Goal: Task Accomplishment & Management: Manage account settings

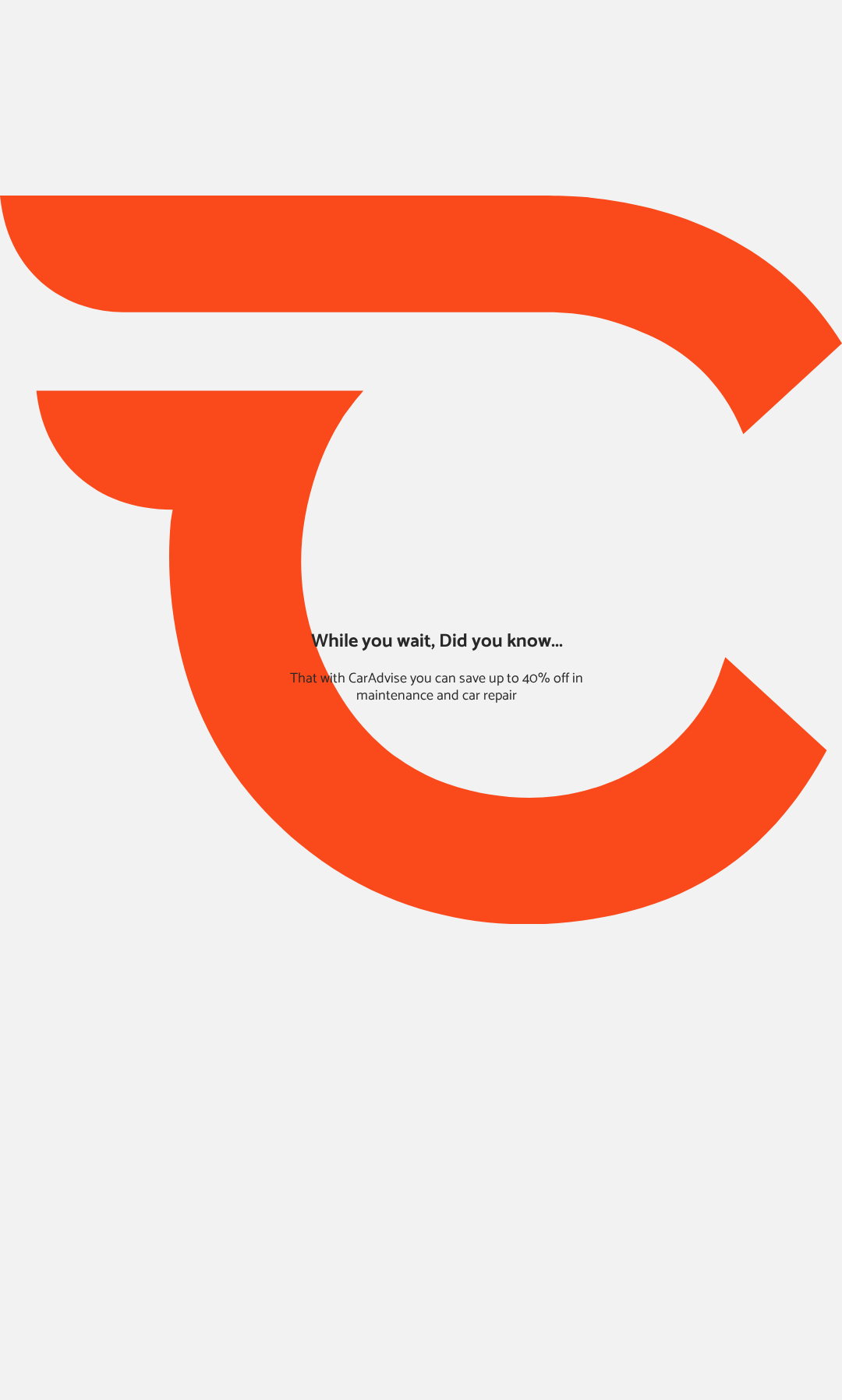
type input "*****"
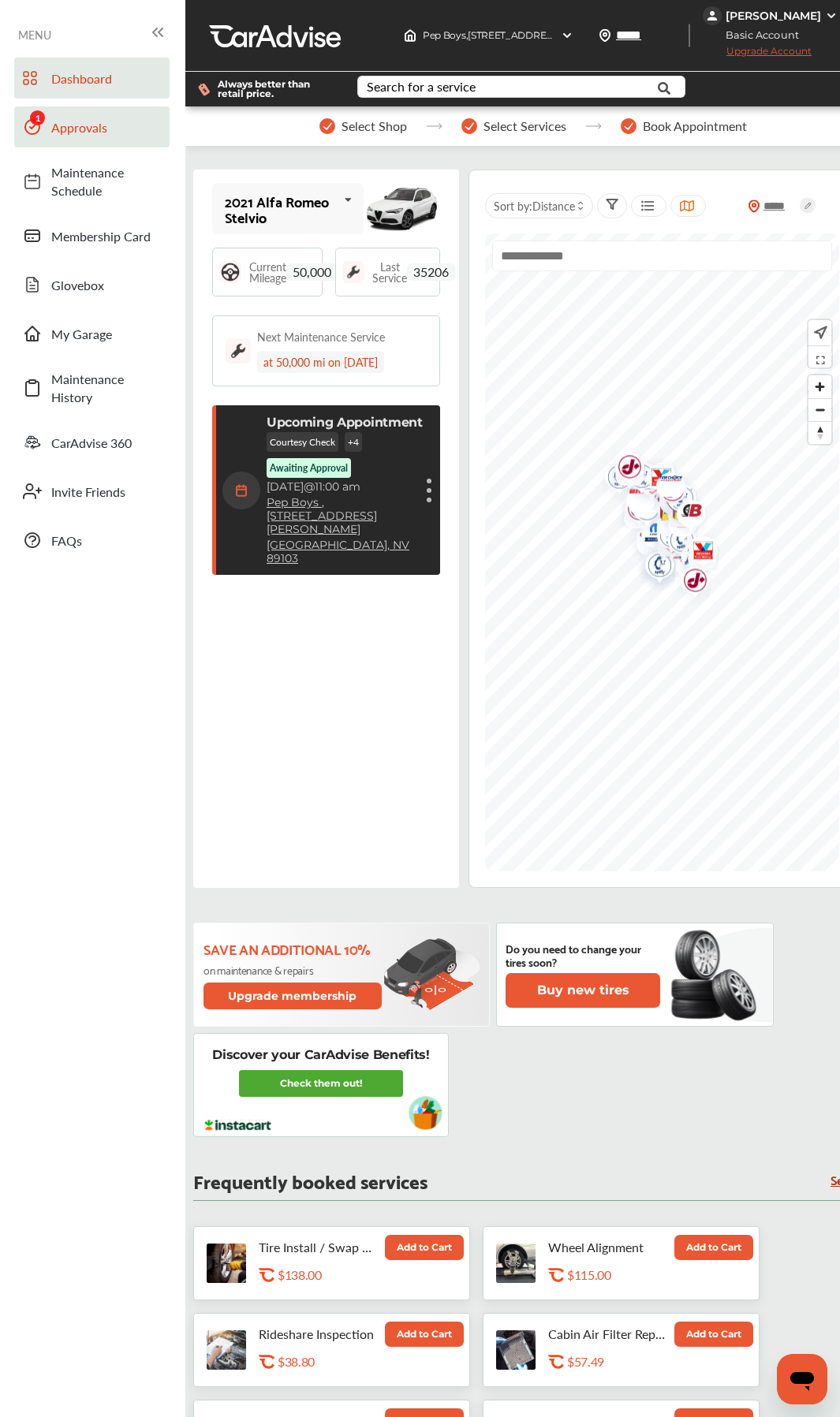
click at [89, 129] on span "Approvals" at bounding box center [107, 127] width 111 height 18
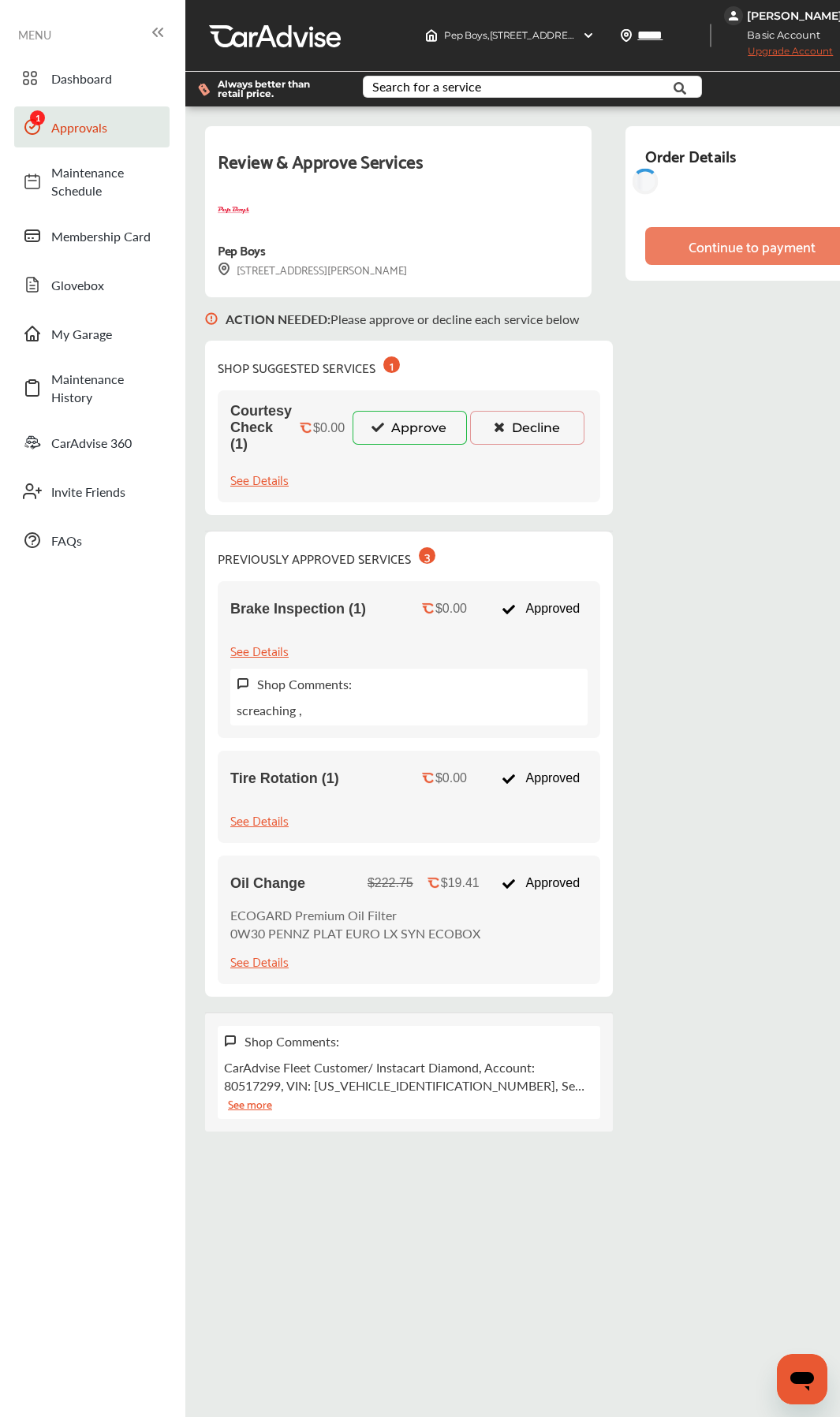
click at [395, 428] on button "Approve" at bounding box center [409, 427] width 114 height 33
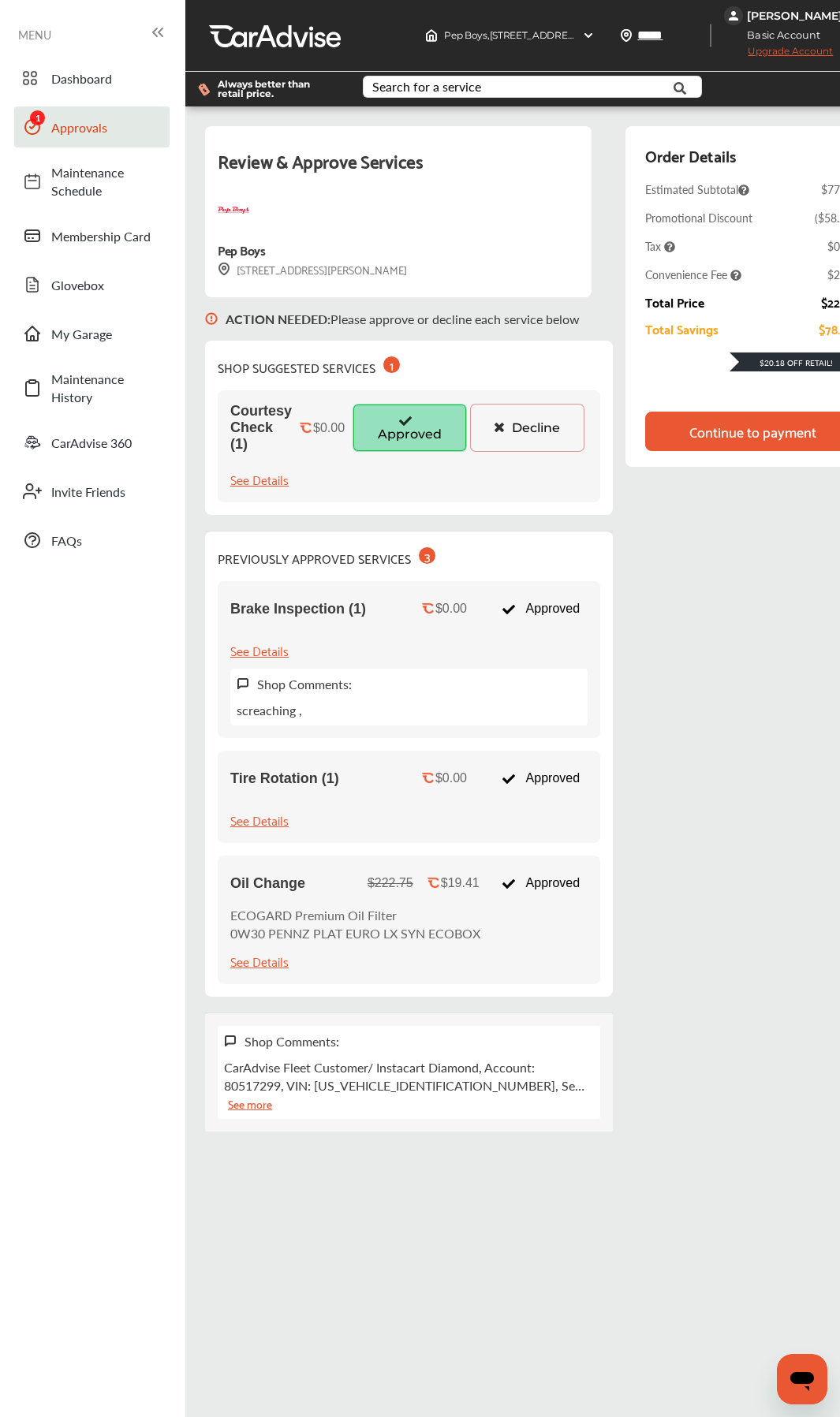
click at [99, 135] on span "Approvals" at bounding box center [107, 127] width 111 height 18
click at [524, 315] on p "ACTION NEEDED : Please approve or decline each service below" at bounding box center [403, 319] width 354 height 18
click at [804, 11] on div "[PERSON_NAME]" at bounding box center [794, 16] width 96 height 14
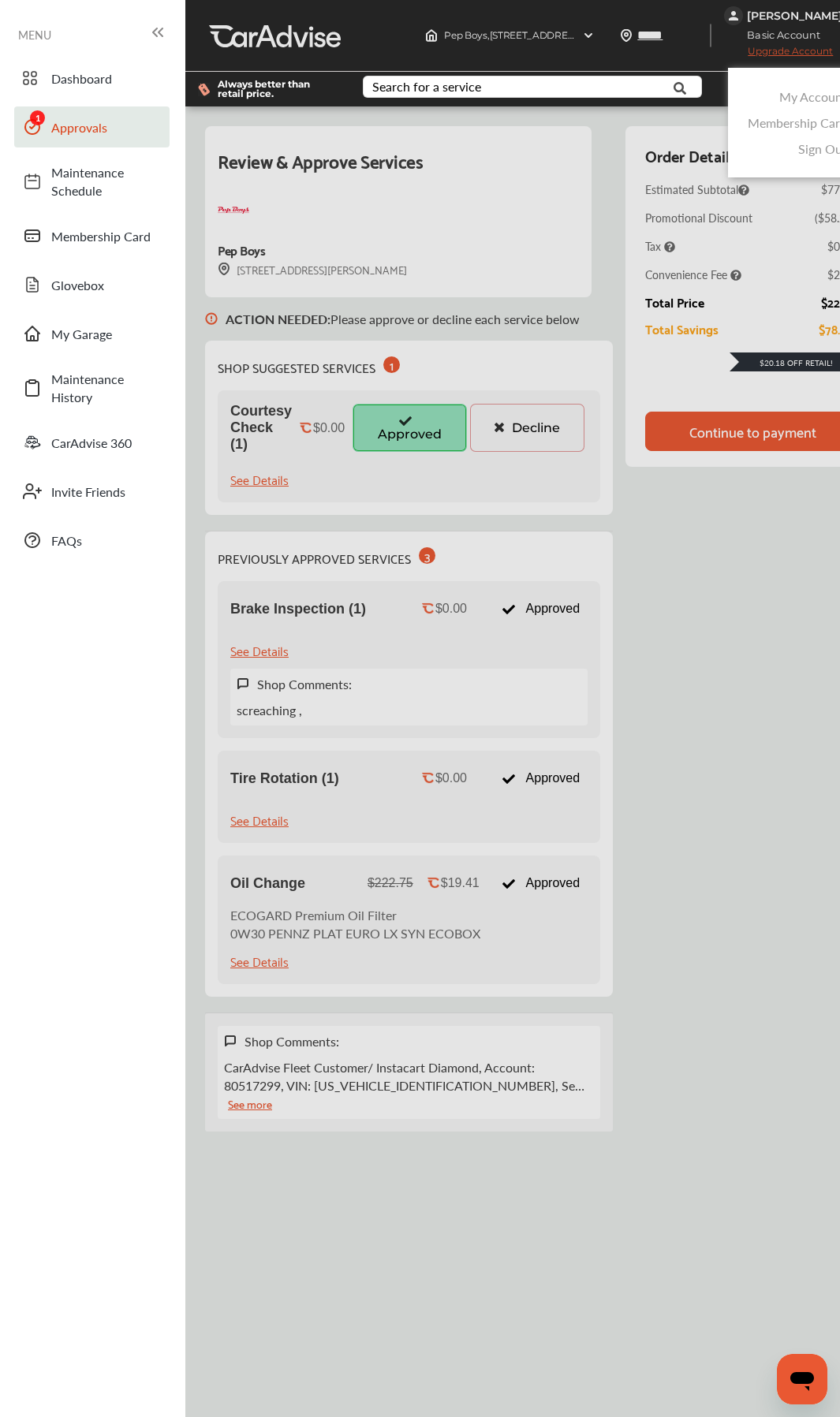
click at [790, 89] on link "My Account" at bounding box center [813, 96] width 68 height 18
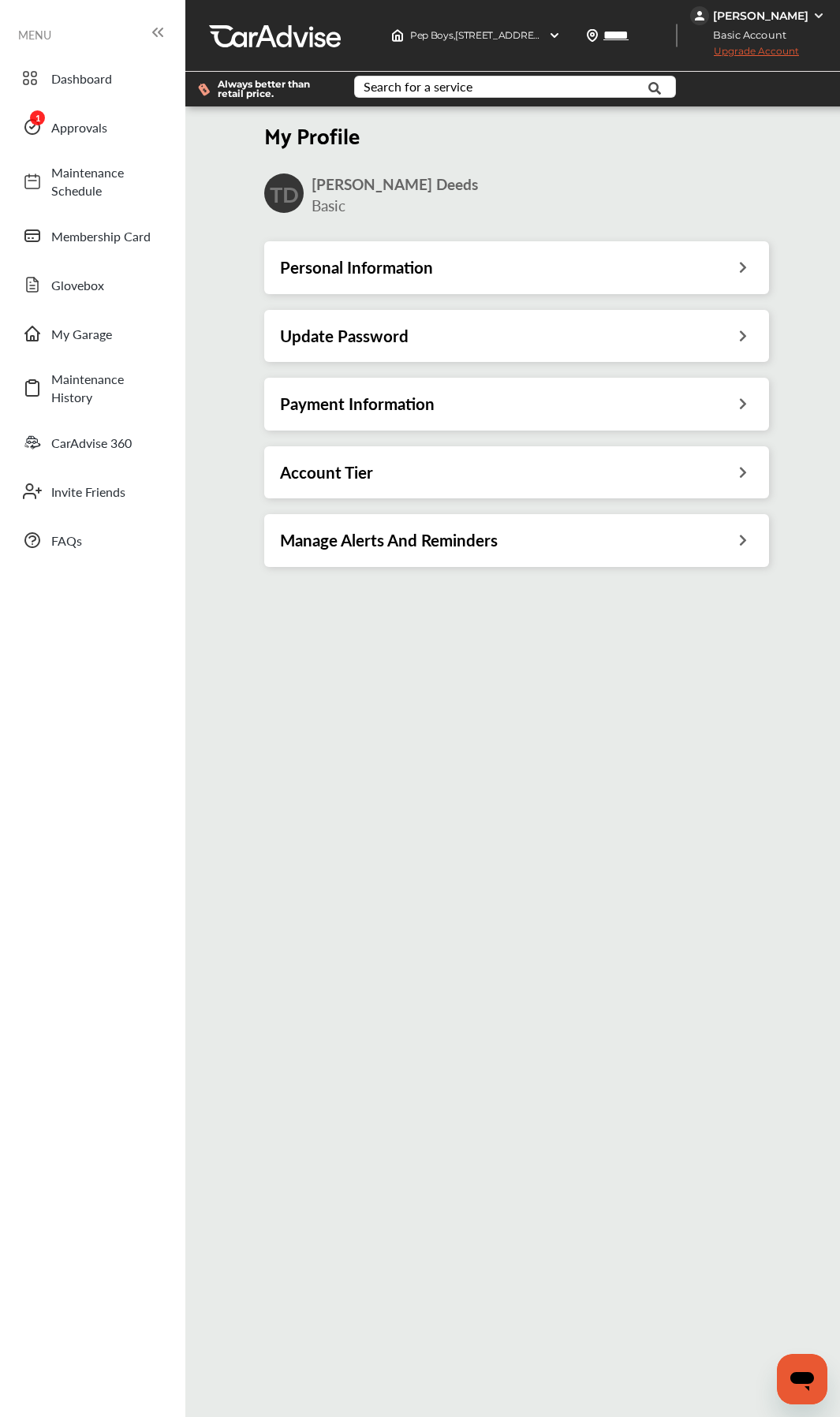
click at [347, 425] on div "Payment Information" at bounding box center [516, 403] width 504 height 52
click at [354, 414] on h3 "Payment Information" at bounding box center [358, 403] width 155 height 21
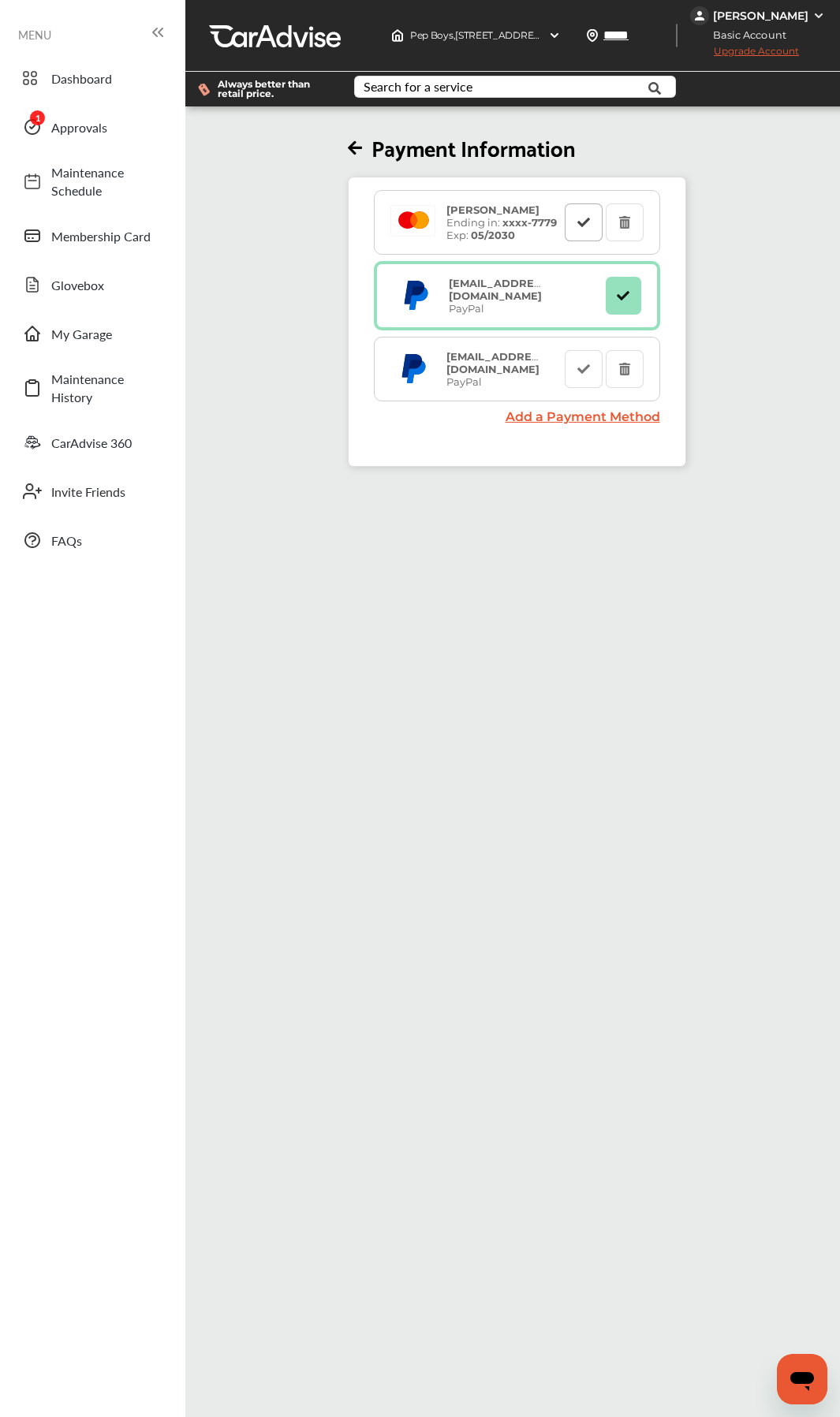
click at [583, 219] on icon at bounding box center [583, 222] width 15 height 11
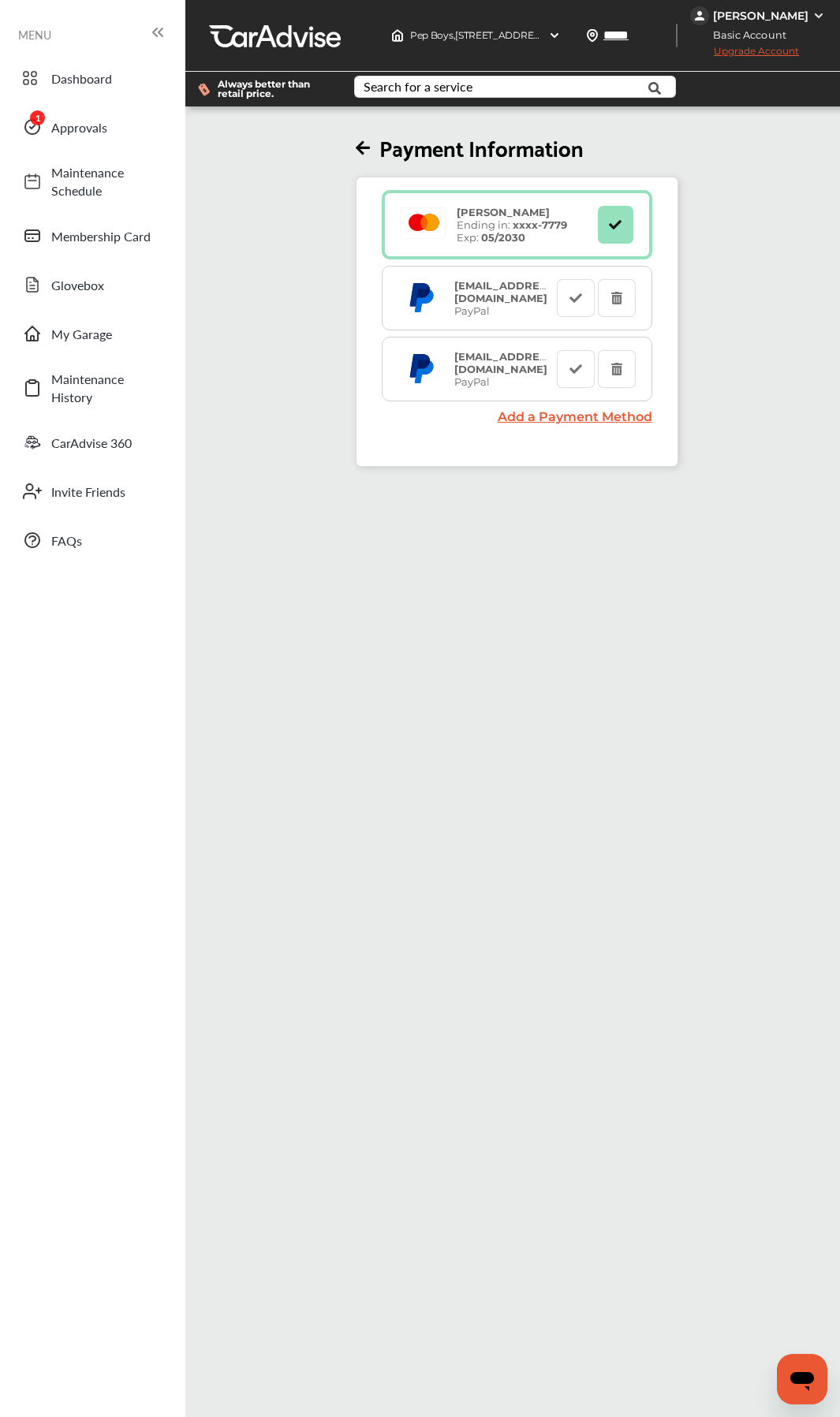
click at [299, 178] on div "Payment Information [PERSON_NAME] Ending in: xxxx- 7779 Exp: 05/2030 [EMAIL_ADD…" at bounding box center [516, 288] width 672 height 357
click at [289, 193] on div "Payment Information [PERSON_NAME] Ending in: xxxx- 7779 Exp: 05/2030 [EMAIL_ADD…" at bounding box center [516, 288] width 672 height 357
click at [585, 419] on link "Add a Payment Method" at bounding box center [575, 416] width 155 height 15
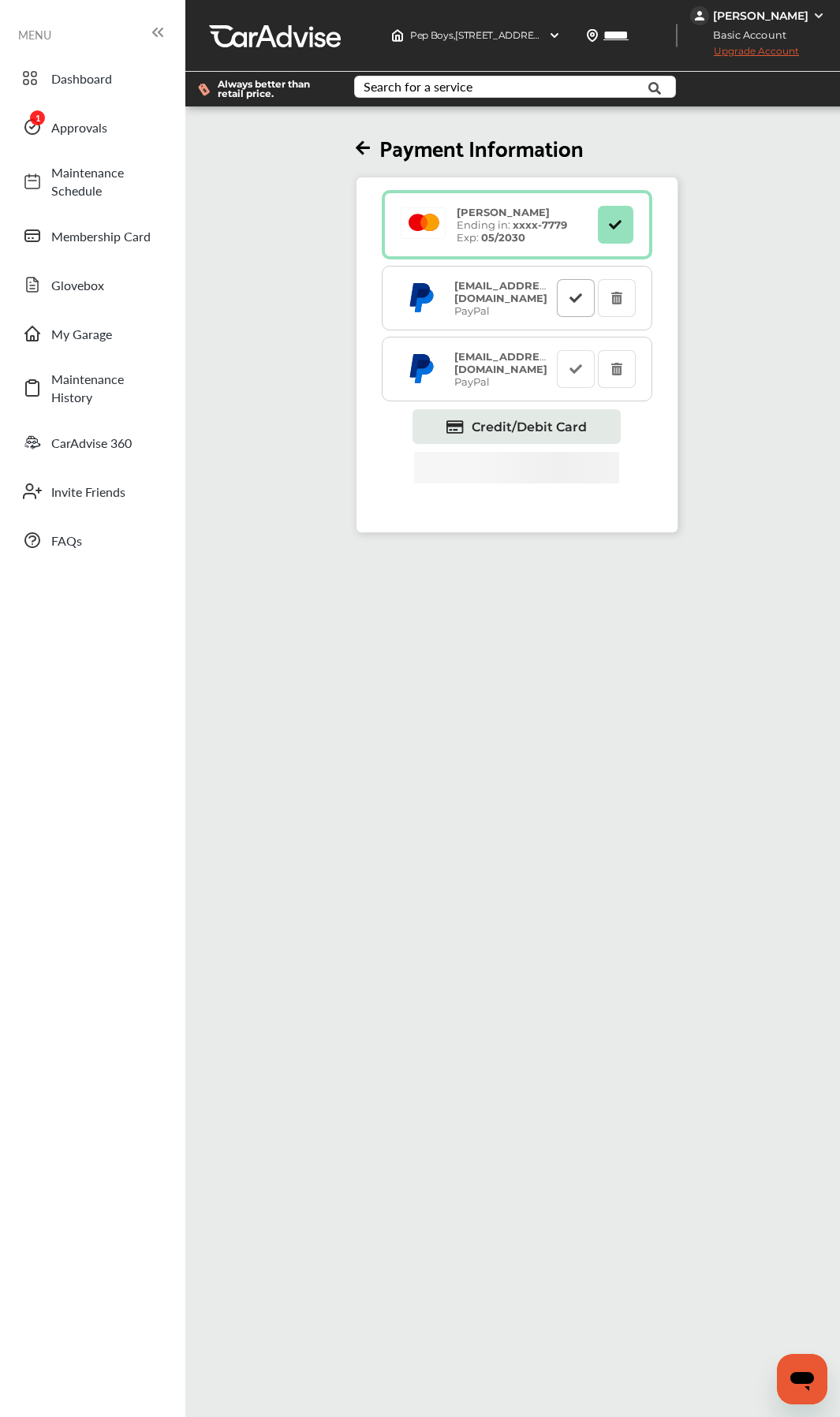
click at [576, 301] on icon at bounding box center [575, 298] width 15 height 11
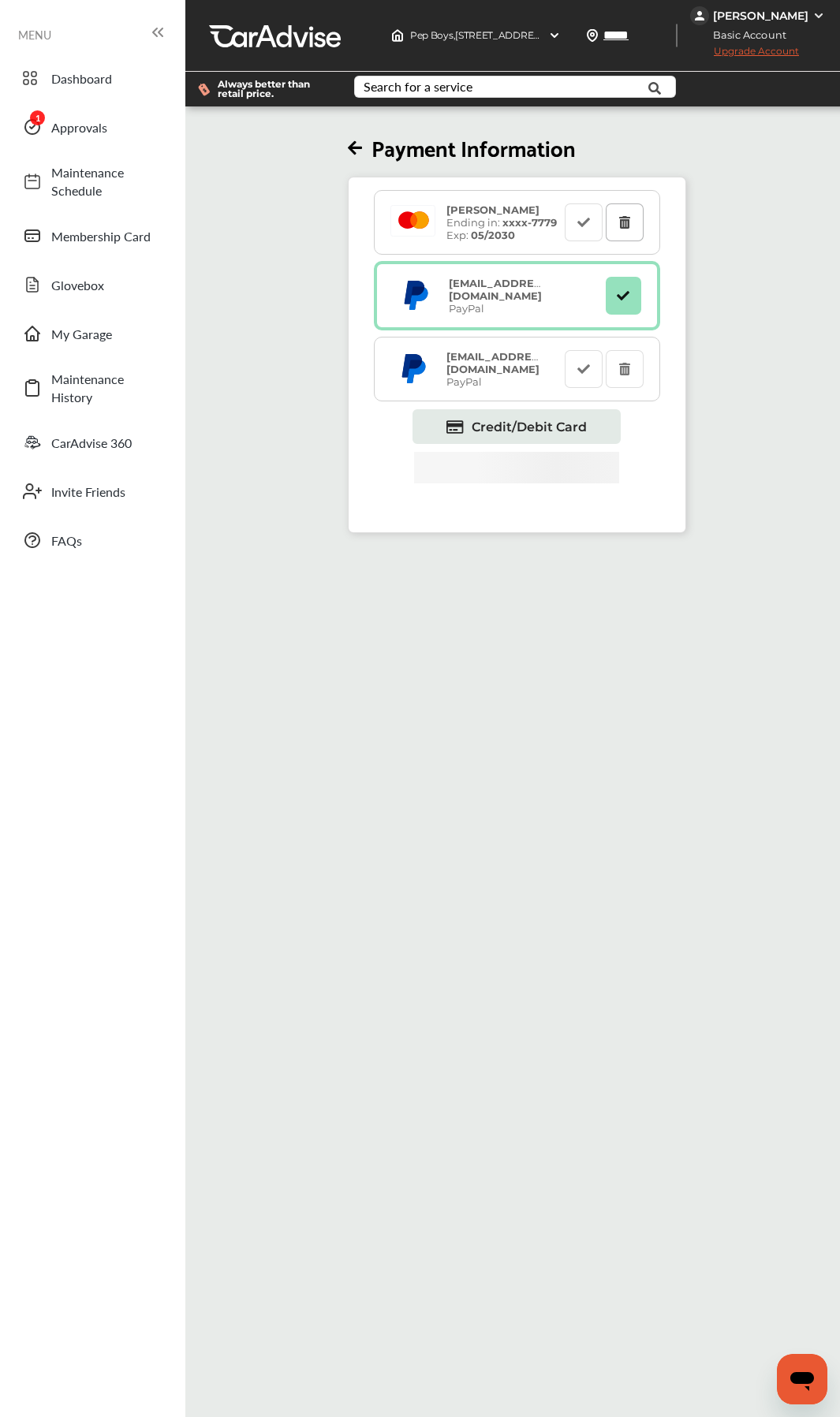
click at [630, 229] on button at bounding box center [624, 223] width 38 height 38
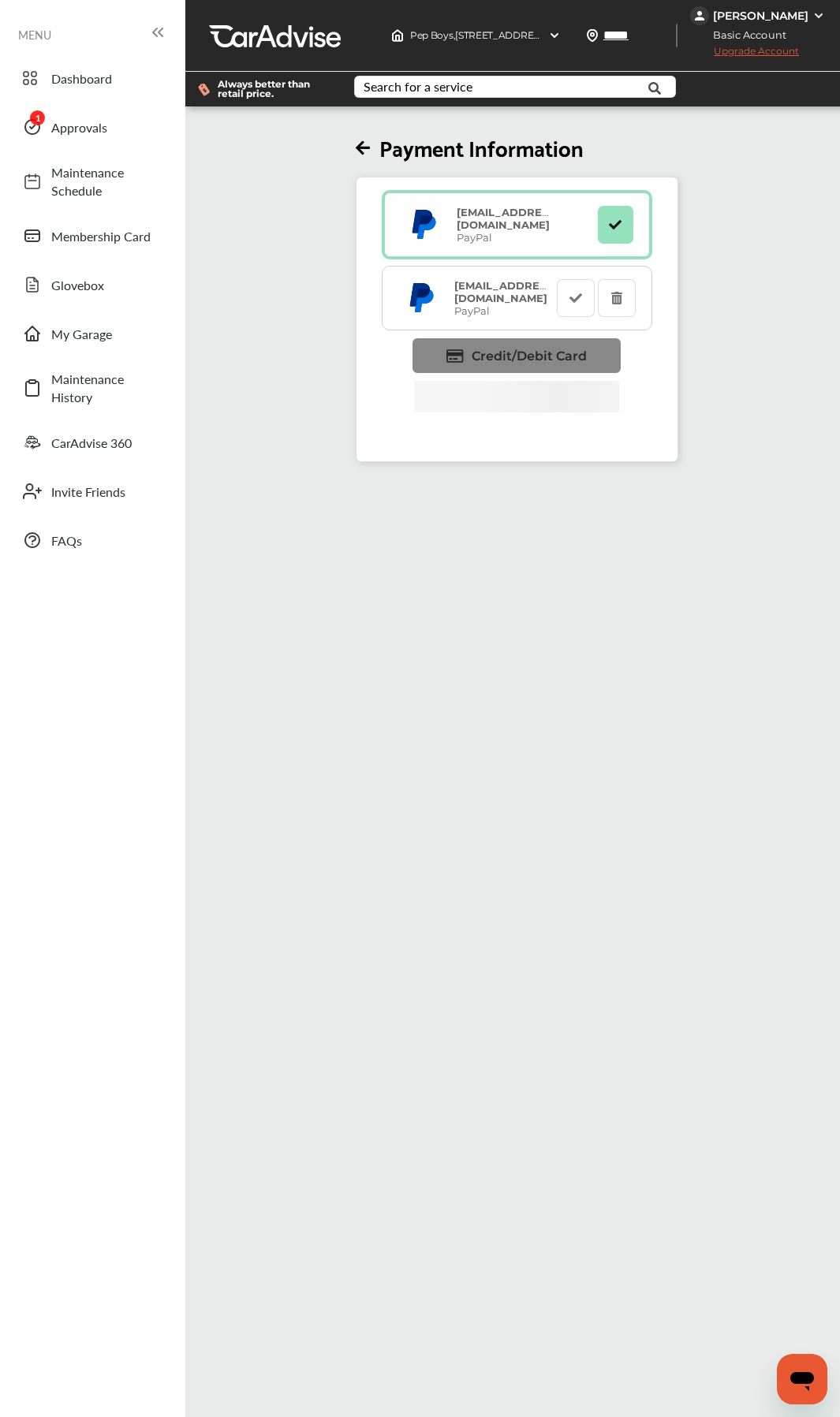
click at [522, 359] on span "Credit/Debit Card" at bounding box center [529, 355] width 115 height 15
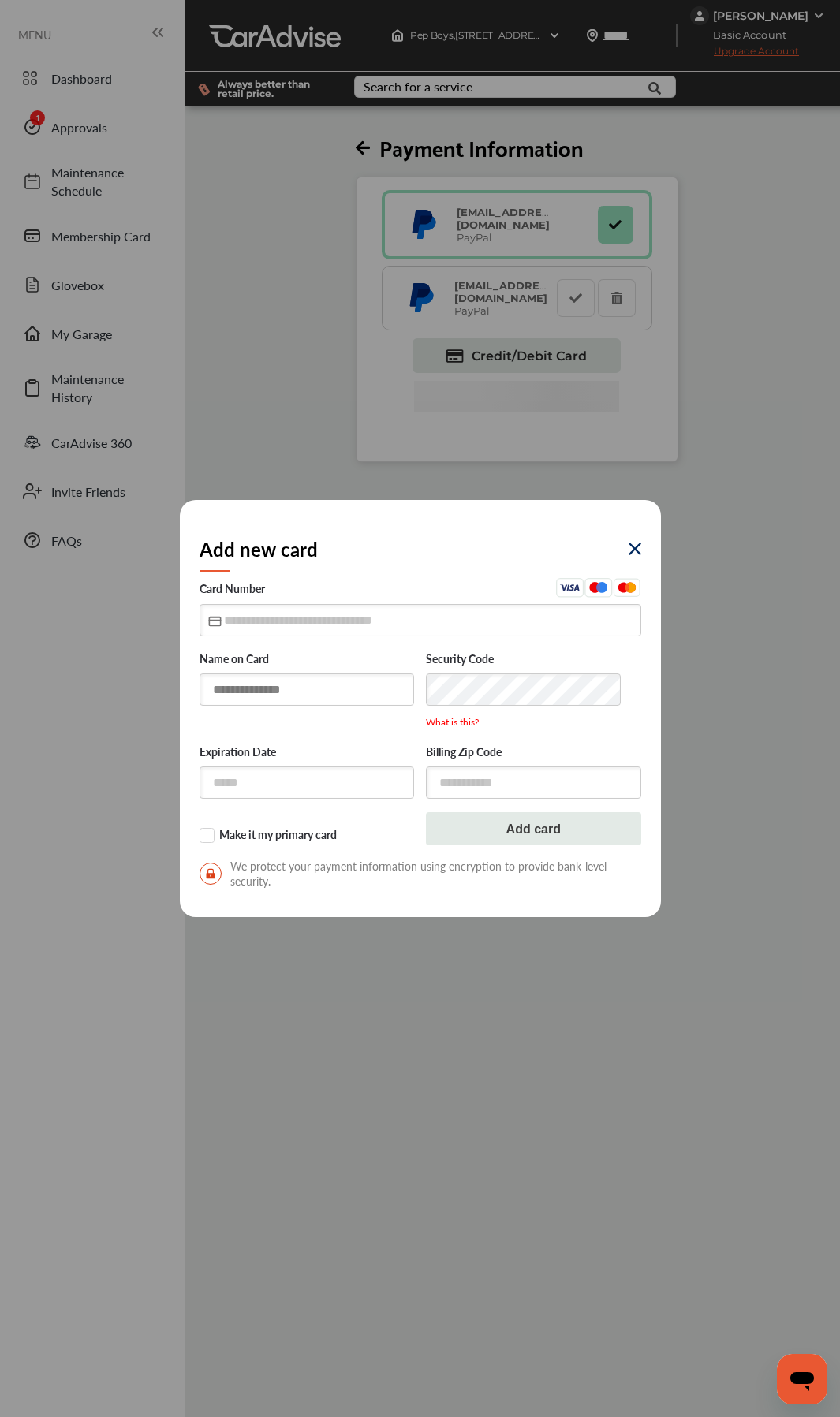
click at [278, 668] on input "text" at bounding box center [307, 689] width 216 height 32
type input "**********"
click at [279, 629] on input "text" at bounding box center [420, 620] width 441 height 32
type input "**********"
click at [237, 668] on input "text" at bounding box center [307, 782] width 216 height 32
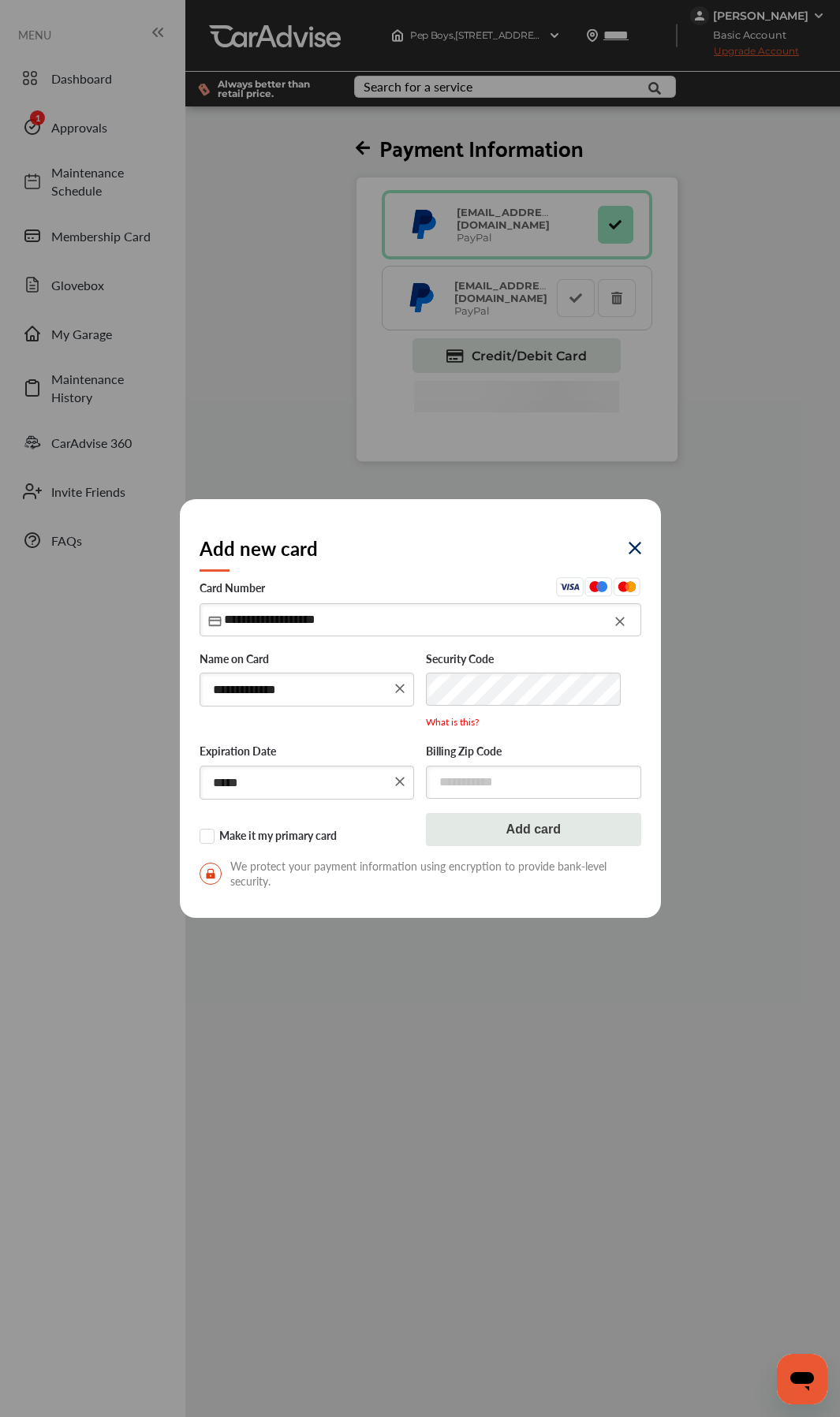
type input "*****"
click at [452, 668] on input "text" at bounding box center [533, 782] width 216 height 32
type input "*****"
click at [508, 668] on button "Add card" at bounding box center [533, 830] width 216 height 33
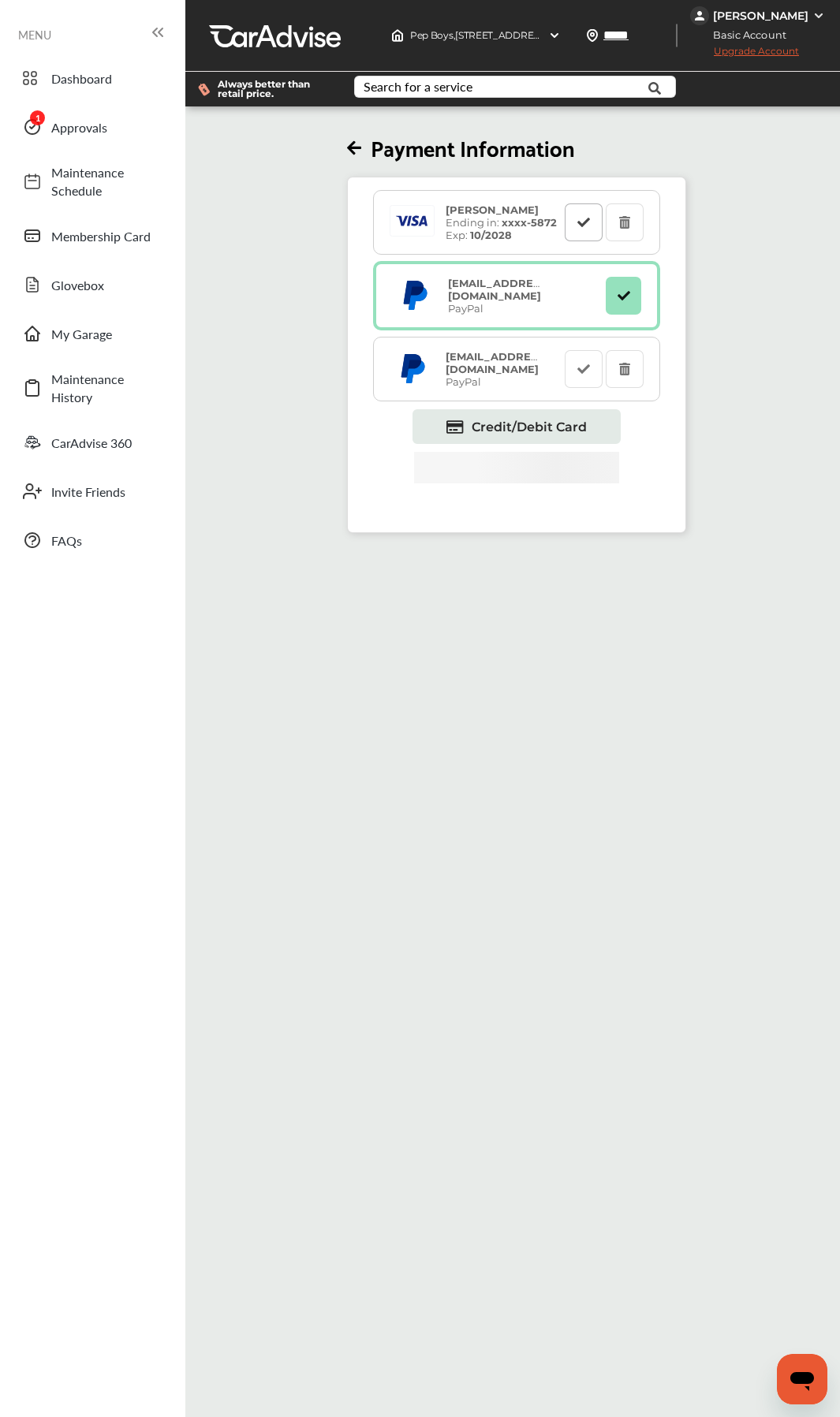
click at [583, 224] on icon at bounding box center [583, 222] width 15 height 11
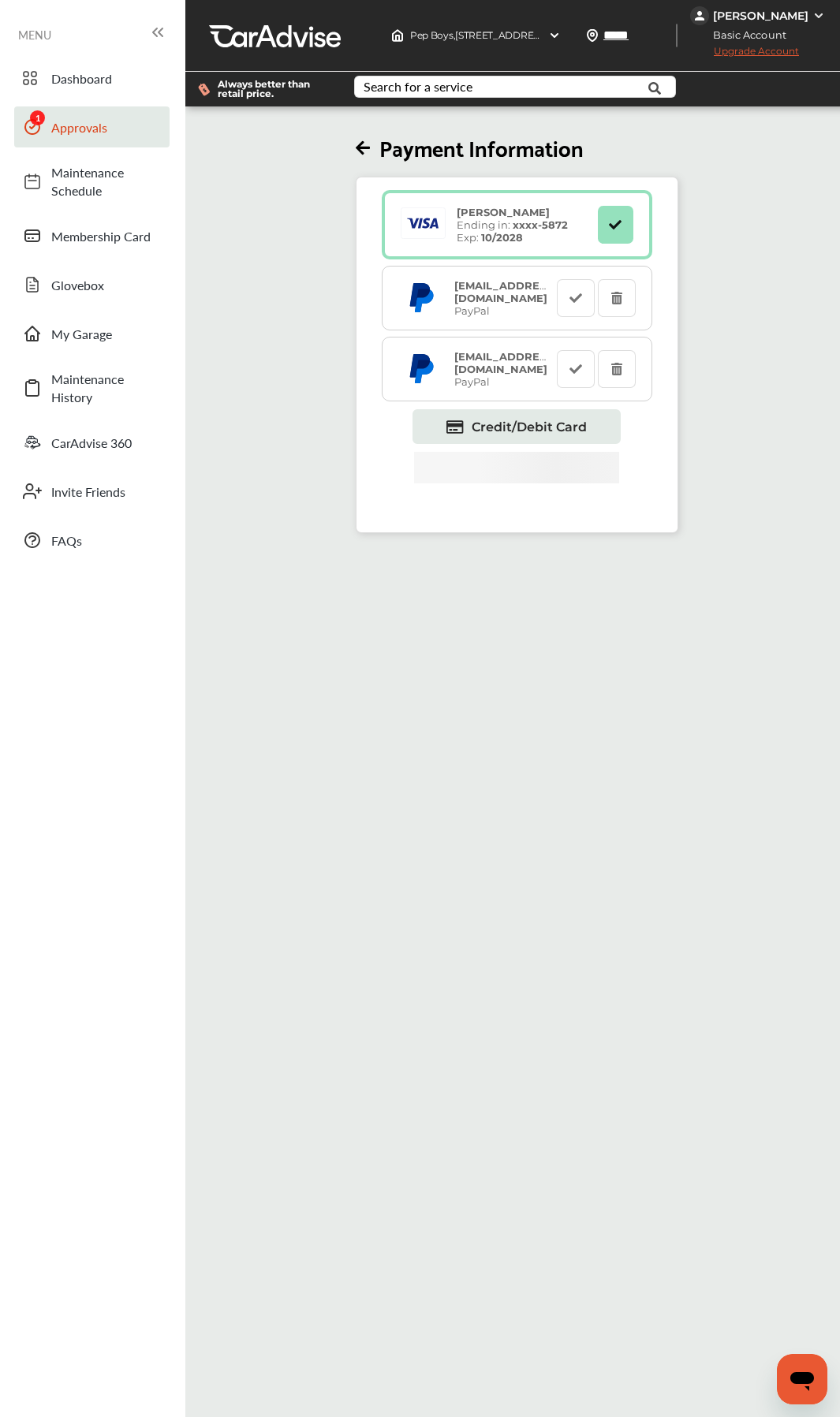
click at [99, 130] on span "Approvals" at bounding box center [107, 127] width 111 height 18
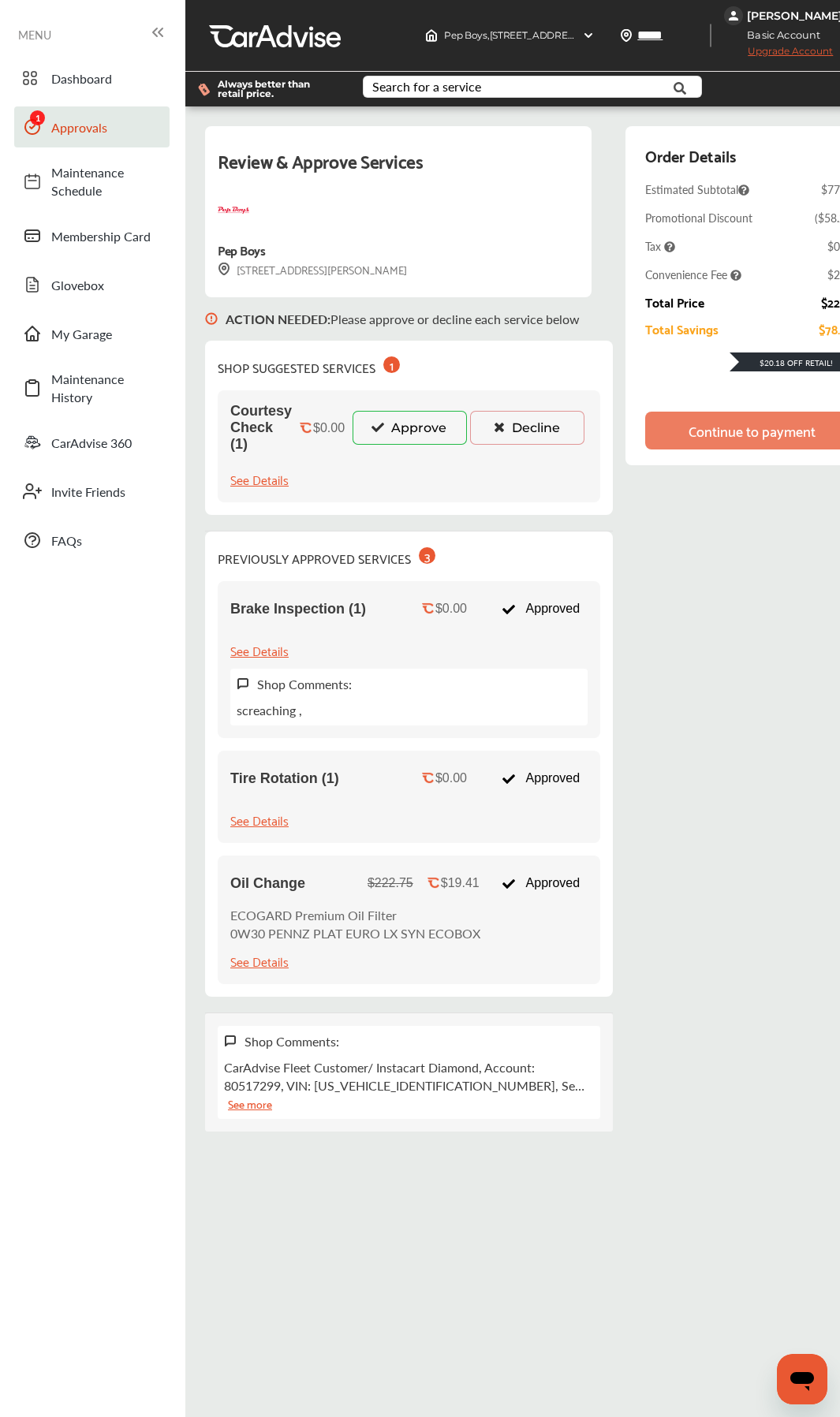
click at [398, 424] on button "Approve" at bounding box center [409, 427] width 114 height 33
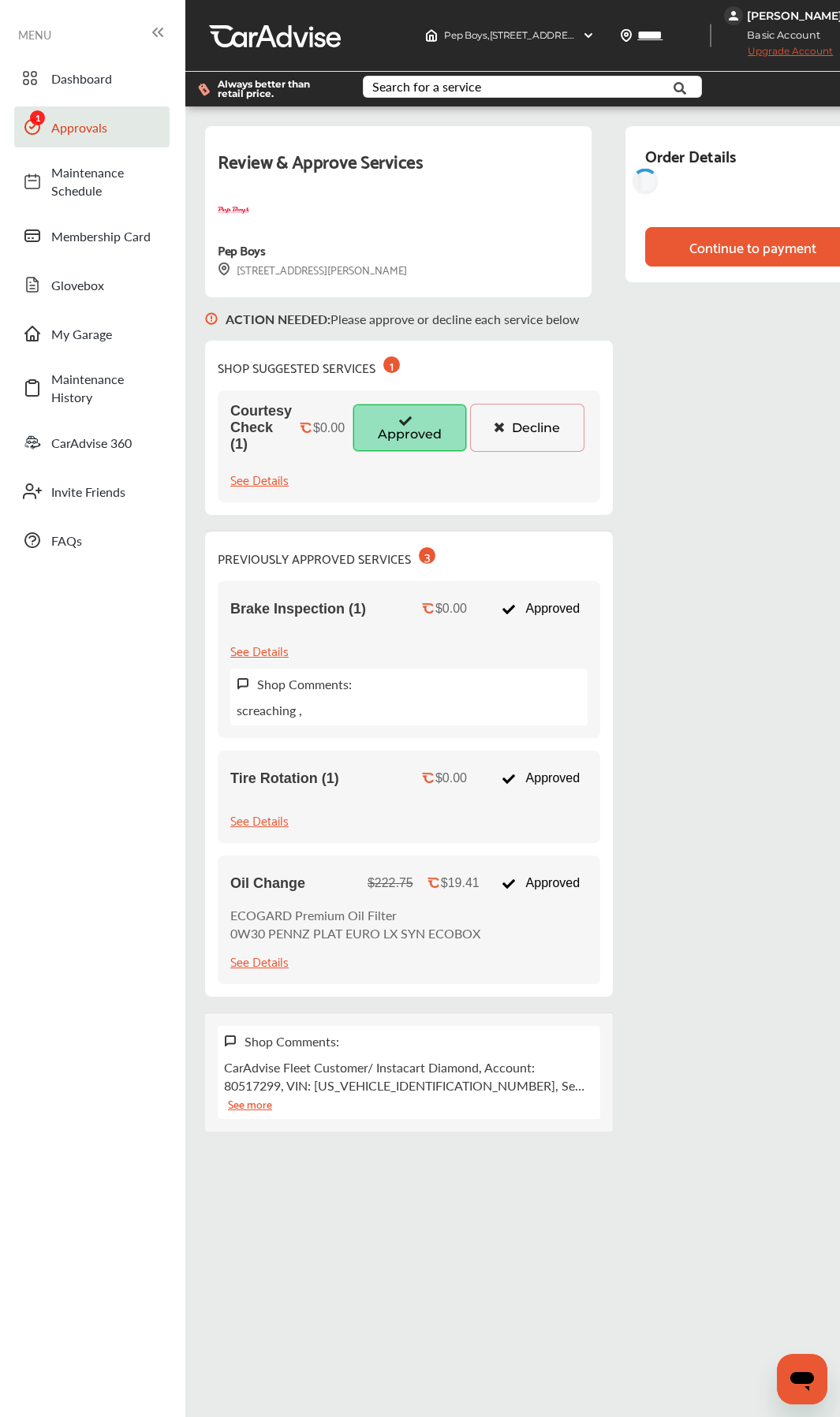
click at [689, 439] on div "Review & Approve Services Pep Boys [STREET_ADDRESS][PERSON_NAME] ACTION NEEDED …" at bounding box center [540, 628] width 669 height 1005
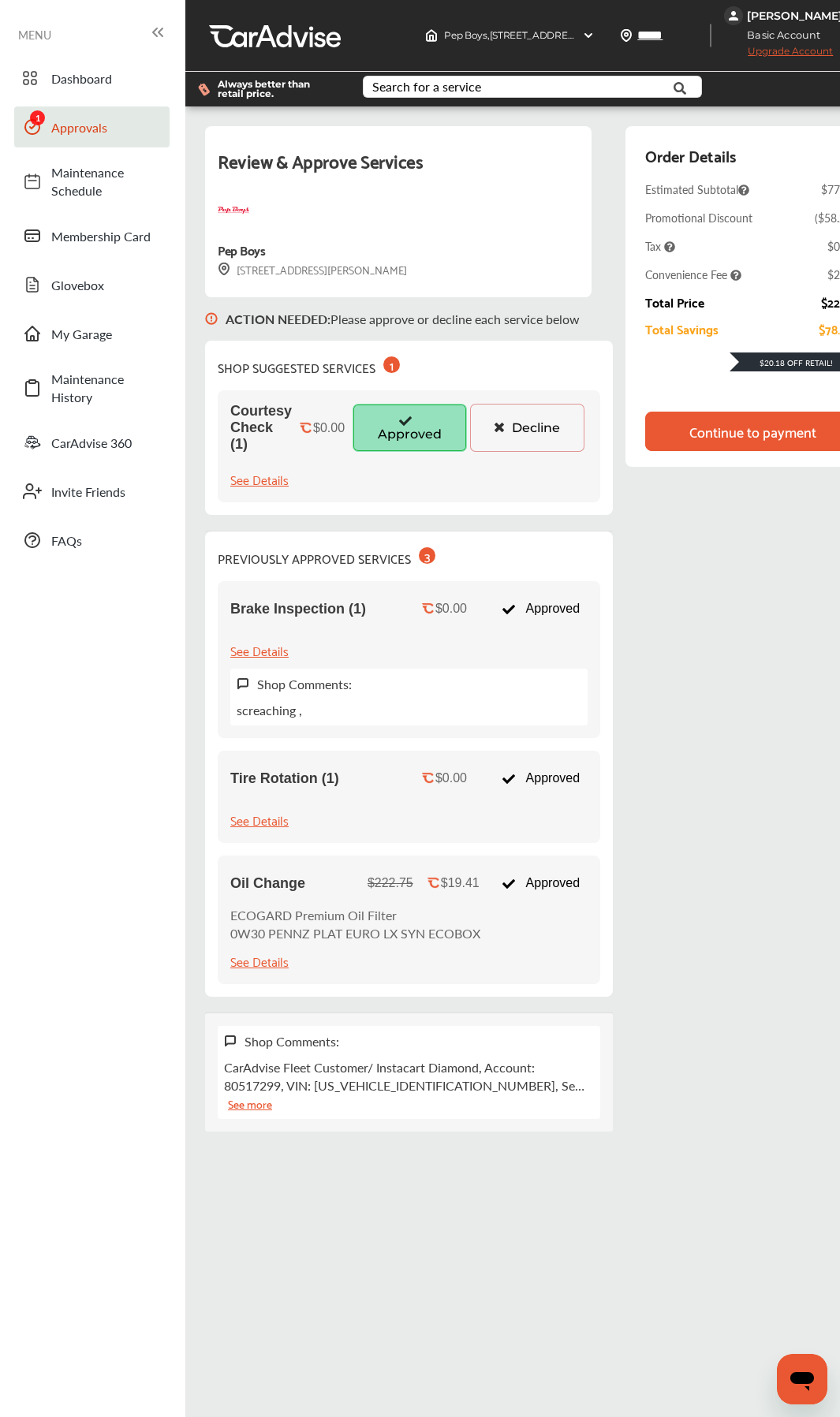
click at [659, 471] on div "Order Details Estimated Subtotal $77.63 Promotional Discount ( $58.22 ) Tax $0.…" at bounding box center [750, 304] width 249 height 356
click at [690, 434] on div "Continue to payment" at bounding box center [752, 431] width 133 height 16
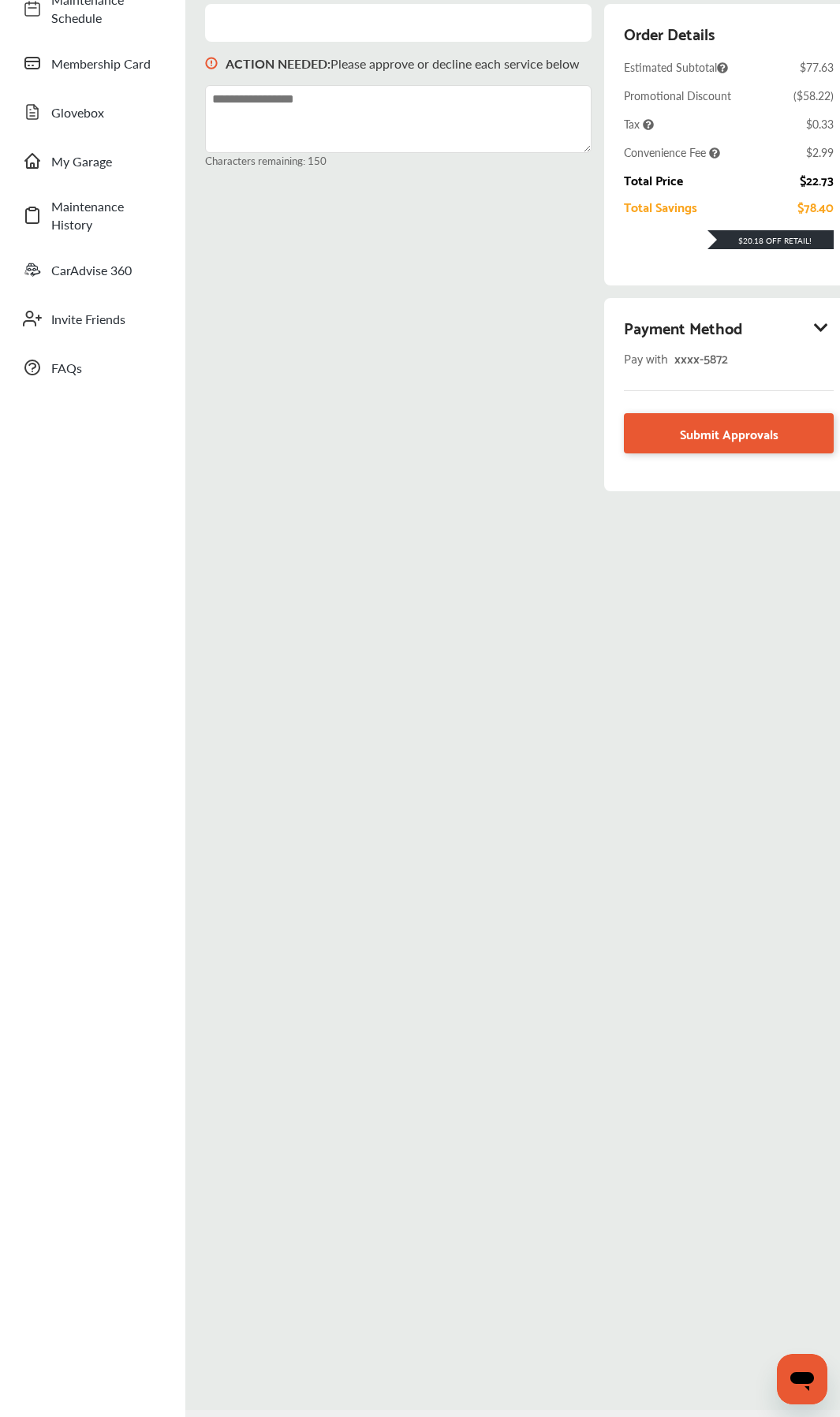
scroll to position [223, 0]
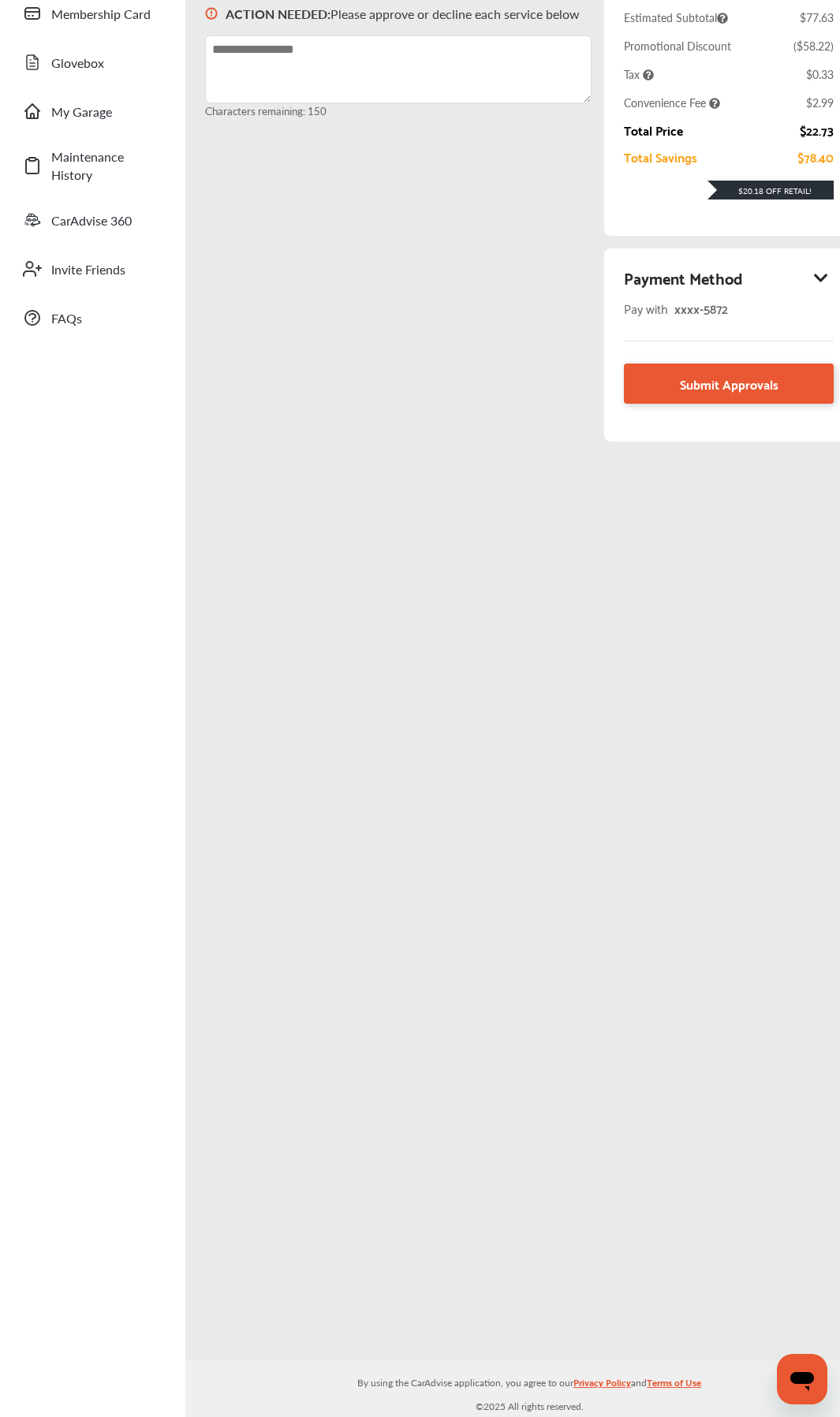
click at [711, 283] on div "Payment Method" at bounding box center [729, 278] width 210 height 27
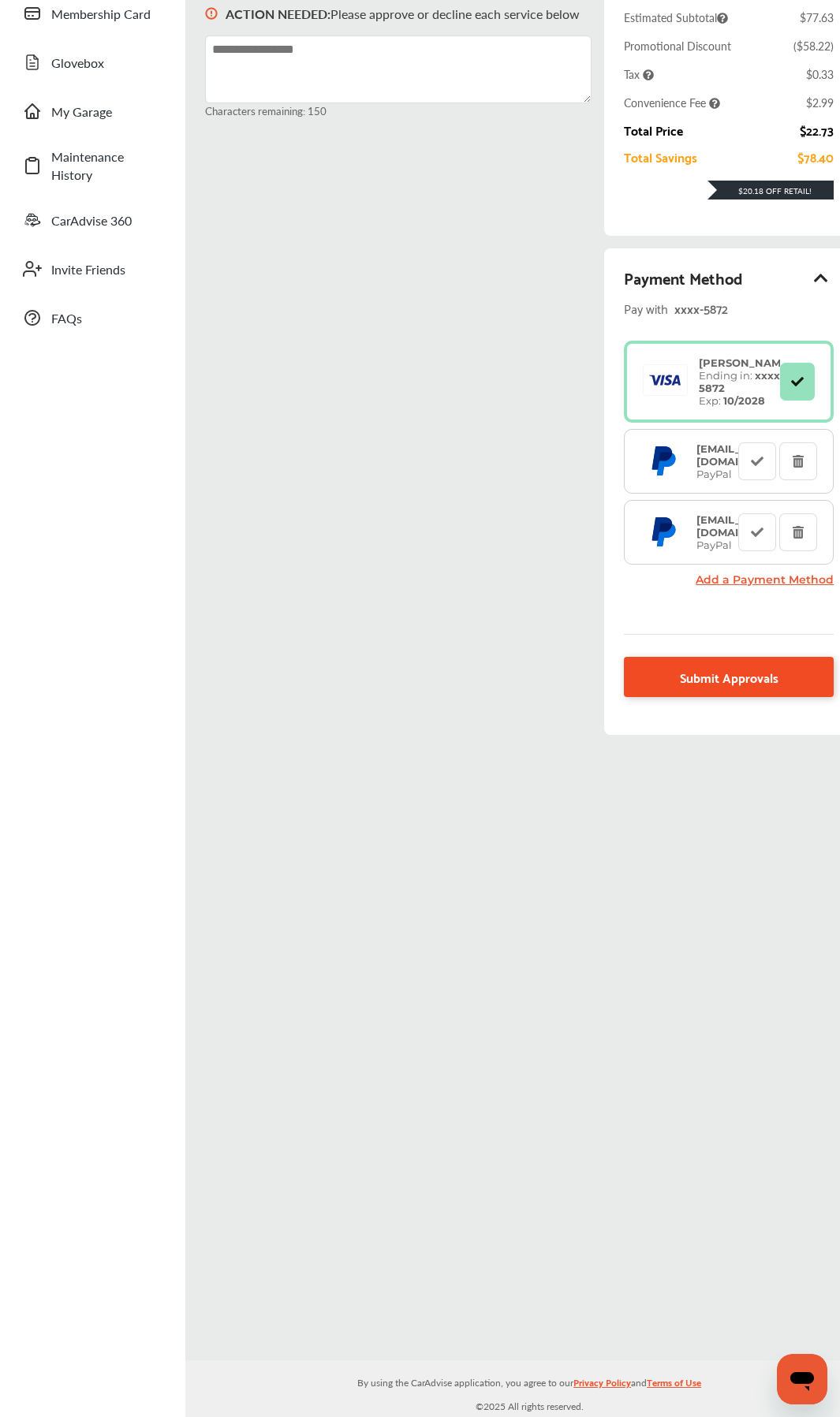
click at [688, 664] on link "Submit Approvals" at bounding box center [729, 677] width 210 height 40
